Goal: Information Seeking & Learning: Learn about a topic

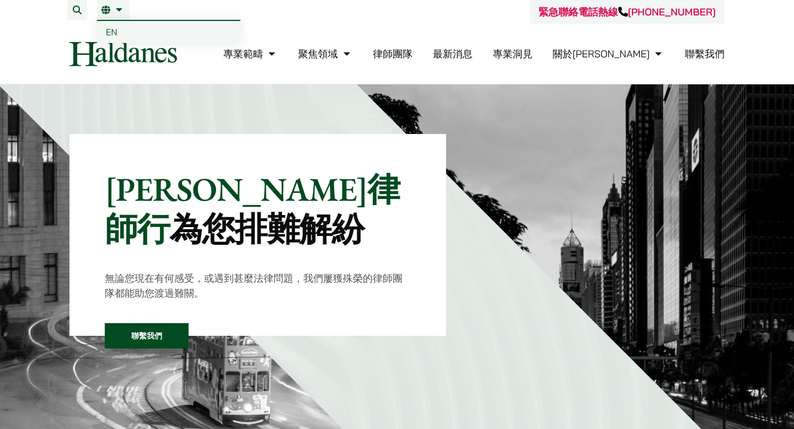
click at [124, 41] on link "EN" at bounding box center [168, 32] width 143 height 22
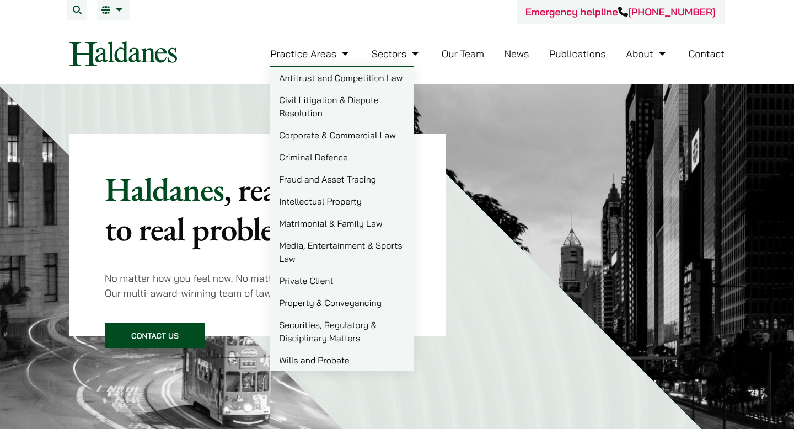
click at [333, 142] on link "Corporate & Commercial Law" at bounding box center [341, 135] width 143 height 22
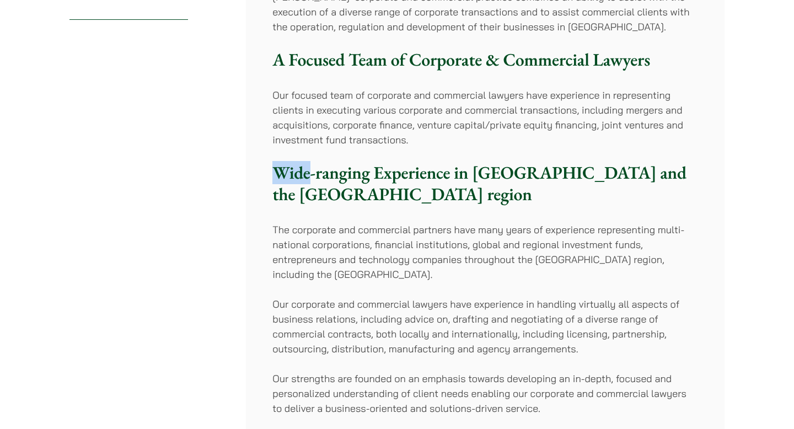
scroll to position [242, 0]
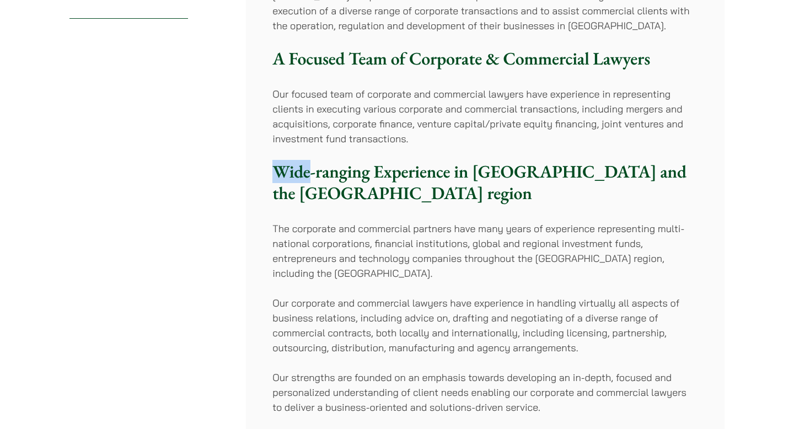
click at [273, 258] on p "The corporate and commercial partners have many years of experience representin…" at bounding box center [486, 251] width 426 height 60
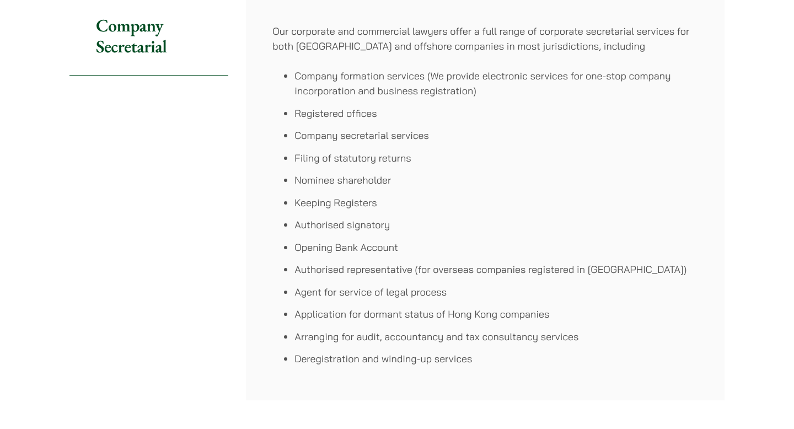
scroll to position [723, 0]
click at [306, 178] on li "Nominee shareholder" at bounding box center [497, 179] width 404 height 15
click at [305, 205] on li "Keeping Registers" at bounding box center [497, 201] width 404 height 15
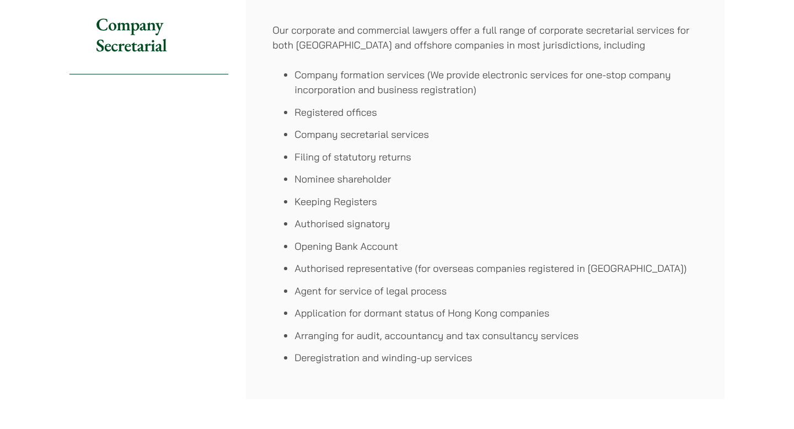
click at [305, 205] on li "Keeping Registers" at bounding box center [497, 201] width 404 height 15
click at [307, 233] on ul "Company formation services (We provide electronic services for one-stop company…" at bounding box center [486, 216] width 426 height 298
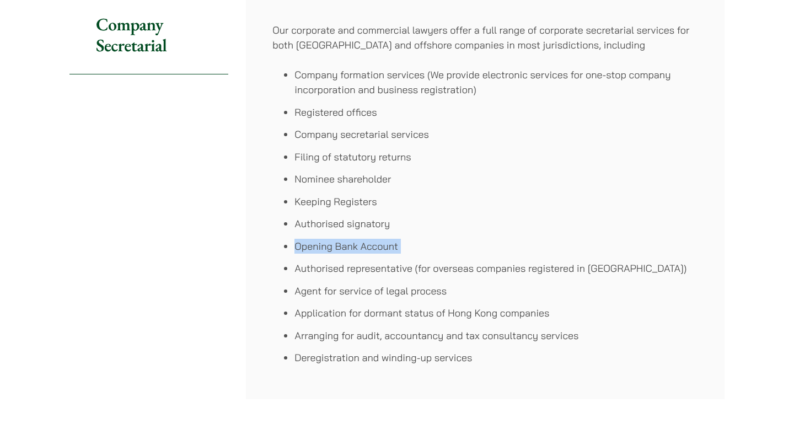
click at [307, 227] on li "Authorised signatory" at bounding box center [497, 223] width 404 height 15
click at [311, 235] on ul "Company formation services (We provide electronic services for one-stop company…" at bounding box center [486, 216] width 426 height 298
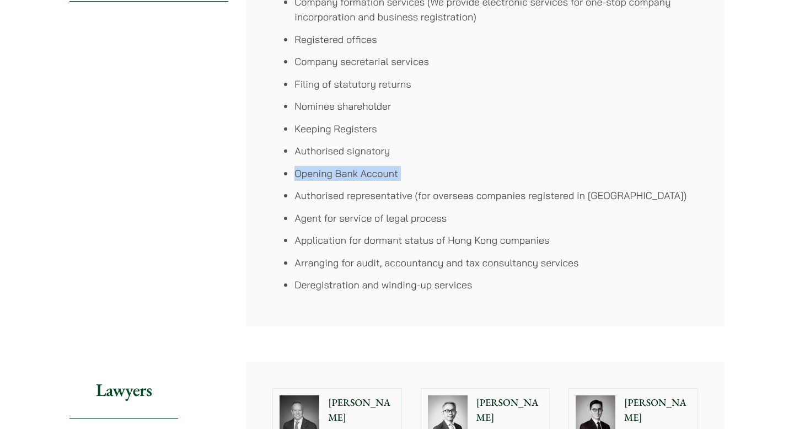
scroll to position [798, 0]
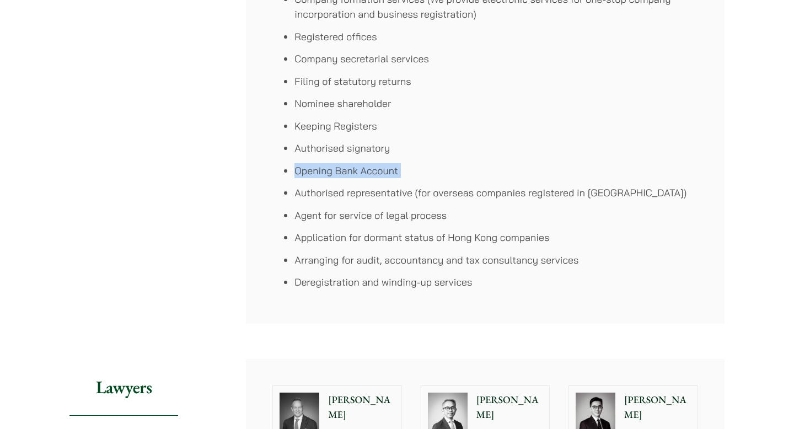
click at [310, 238] on li "Application for dormant status of Hong Kong companies" at bounding box center [497, 237] width 404 height 15
click at [319, 207] on ul "Company formation services (We provide electronic services for one-stop company…" at bounding box center [486, 141] width 426 height 298
click at [326, 193] on li "Authorised representative (for overseas companies registered in Hong Kong)" at bounding box center [497, 192] width 404 height 15
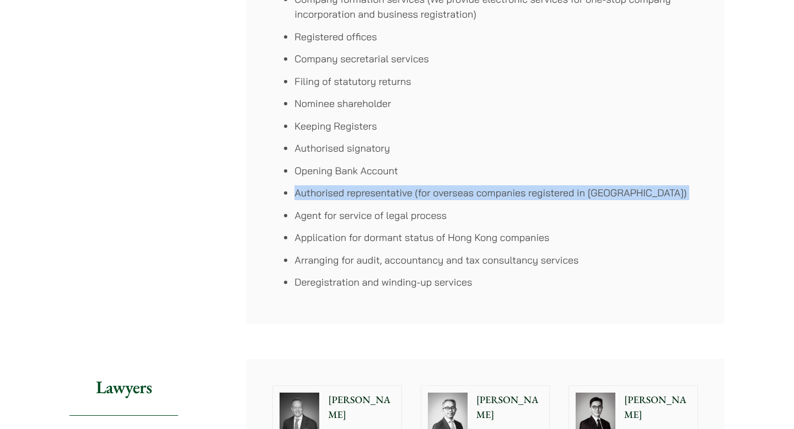
click at [304, 241] on li "Application for dormant status of Hong Kong companies" at bounding box center [497, 237] width 404 height 15
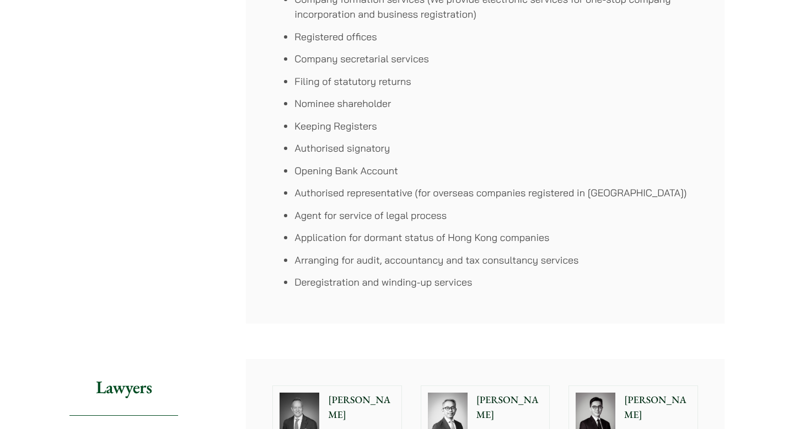
click at [302, 212] on li "Agent for service of legal process" at bounding box center [497, 215] width 404 height 15
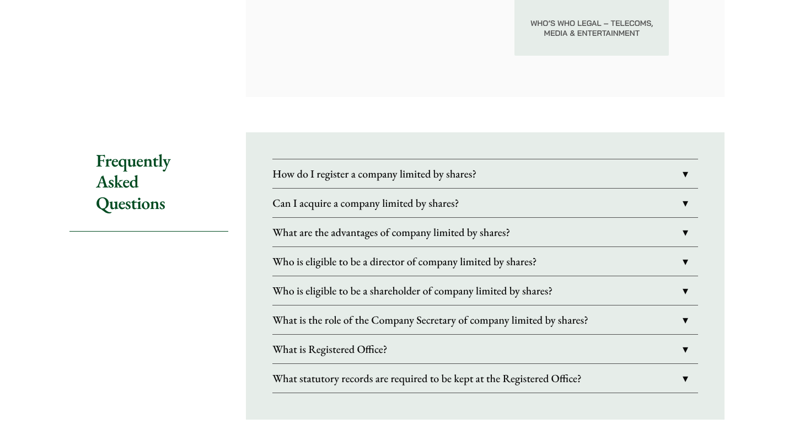
scroll to position [1727, 0]
click at [302, 165] on link "How do I register a company limited by shares?" at bounding box center [486, 173] width 426 height 29
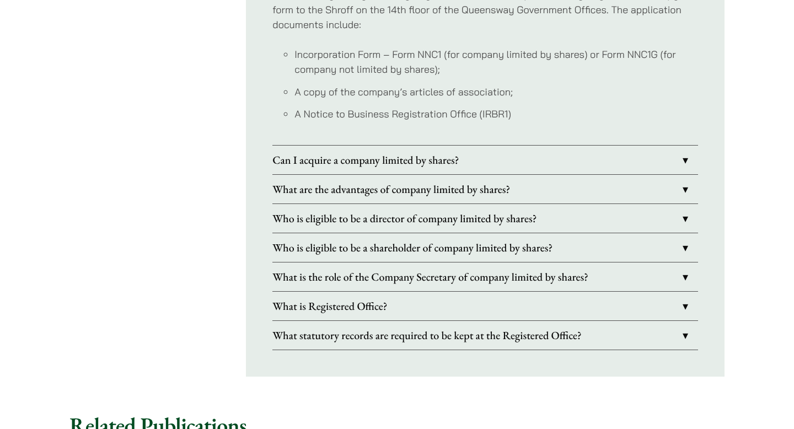
scroll to position [1981, 0]
click at [308, 145] on link "Can I acquire a company limited by shares?" at bounding box center [486, 159] width 426 height 29
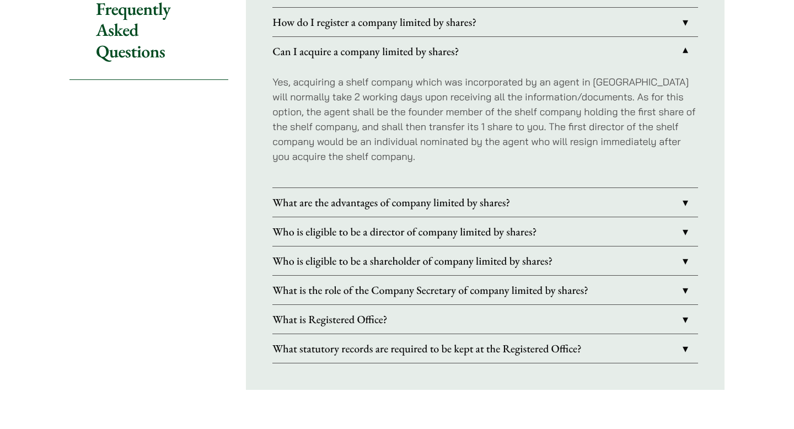
scroll to position [1879, 0]
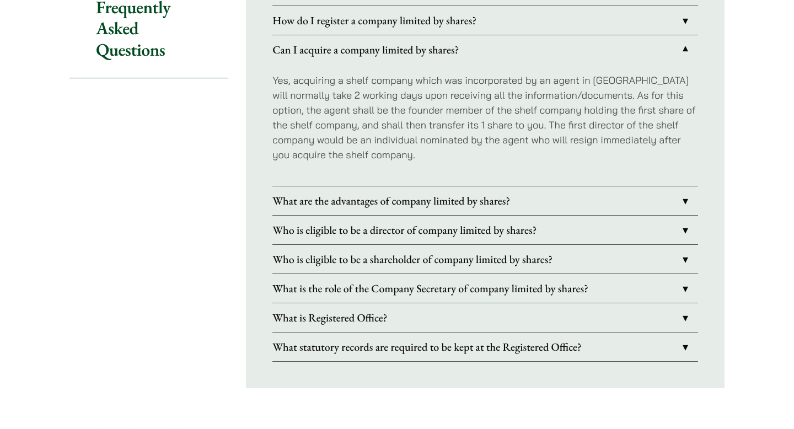
click at [312, 186] on link "What are the advantages of company limited by shares?" at bounding box center [486, 200] width 426 height 29
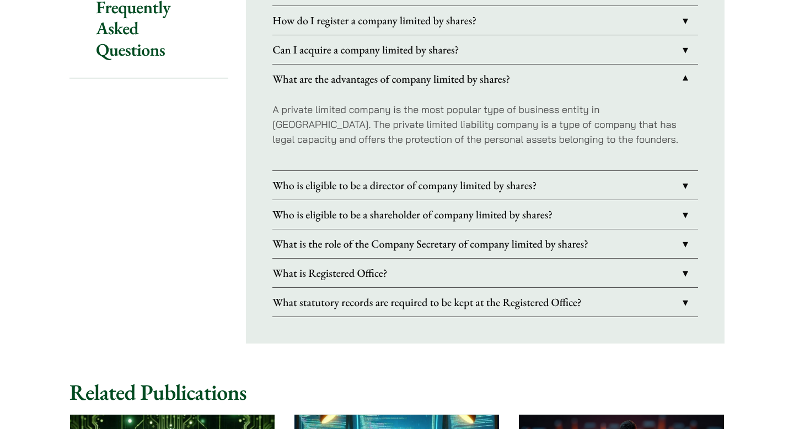
click at [313, 178] on link "Who is eligible to be a director of company limited by shares?" at bounding box center [486, 185] width 426 height 29
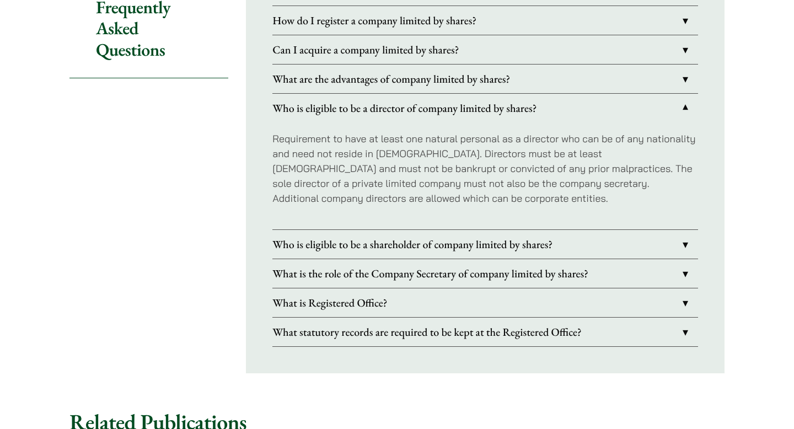
click at [346, 263] on link "What is the role of the Company Secretary of company limited by shares?" at bounding box center [486, 273] width 426 height 29
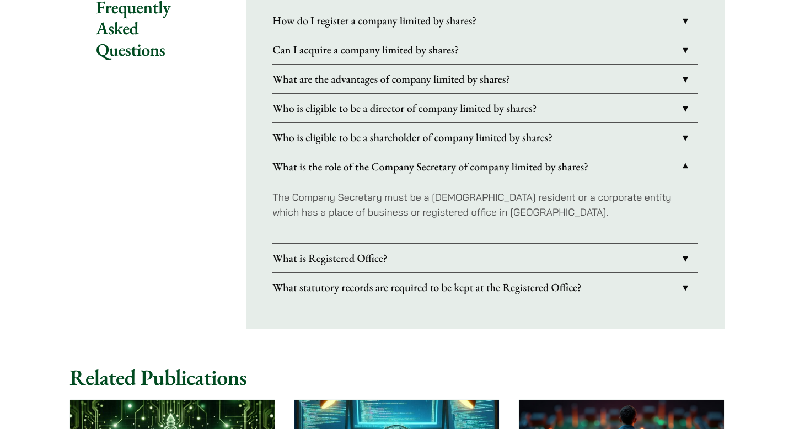
click at [346, 249] on link "What is Registered Office?" at bounding box center [486, 258] width 426 height 29
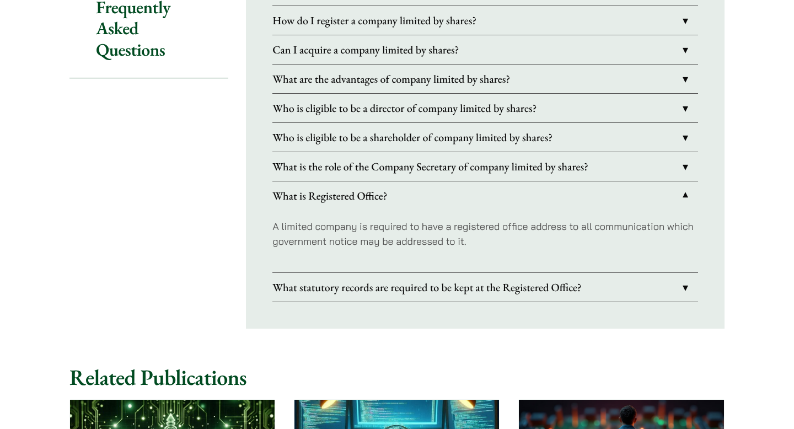
click at [349, 276] on link "What statutory records are required to be kept at the Registered Office?" at bounding box center [486, 287] width 426 height 29
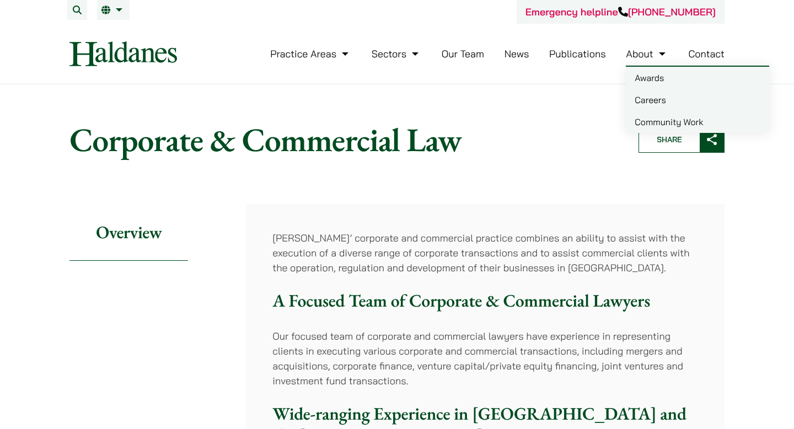
click at [640, 98] on link "Careers" at bounding box center [697, 100] width 143 height 22
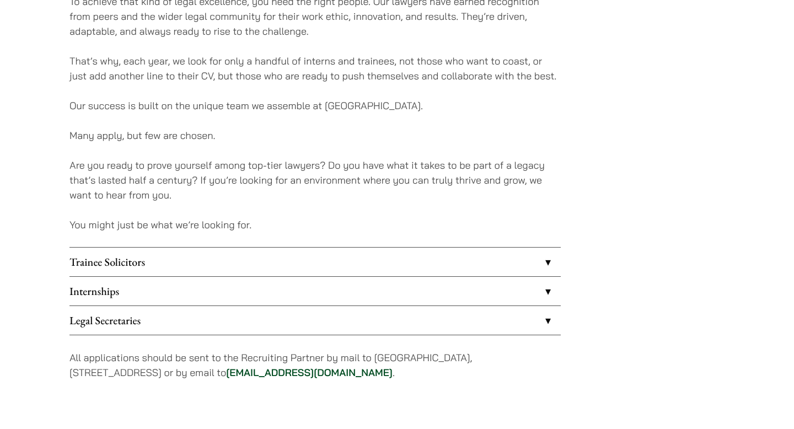
scroll to position [786, 0]
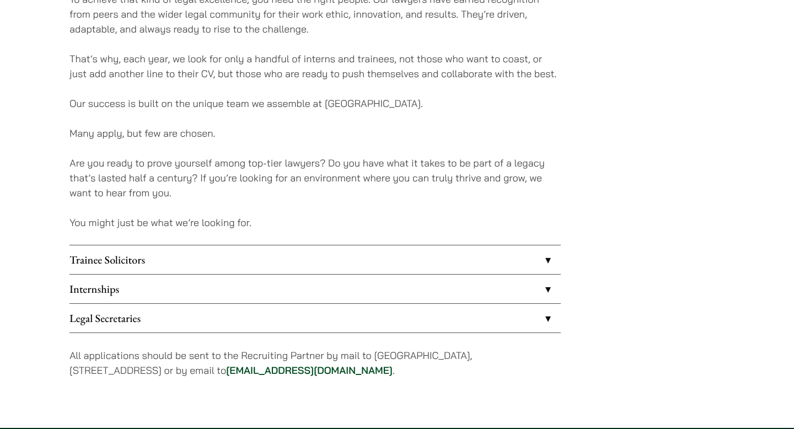
click at [530, 319] on link "Legal Secretaries" at bounding box center [316, 318] width 492 height 29
